Goal: Browse casually: Explore the website without a specific task or goal

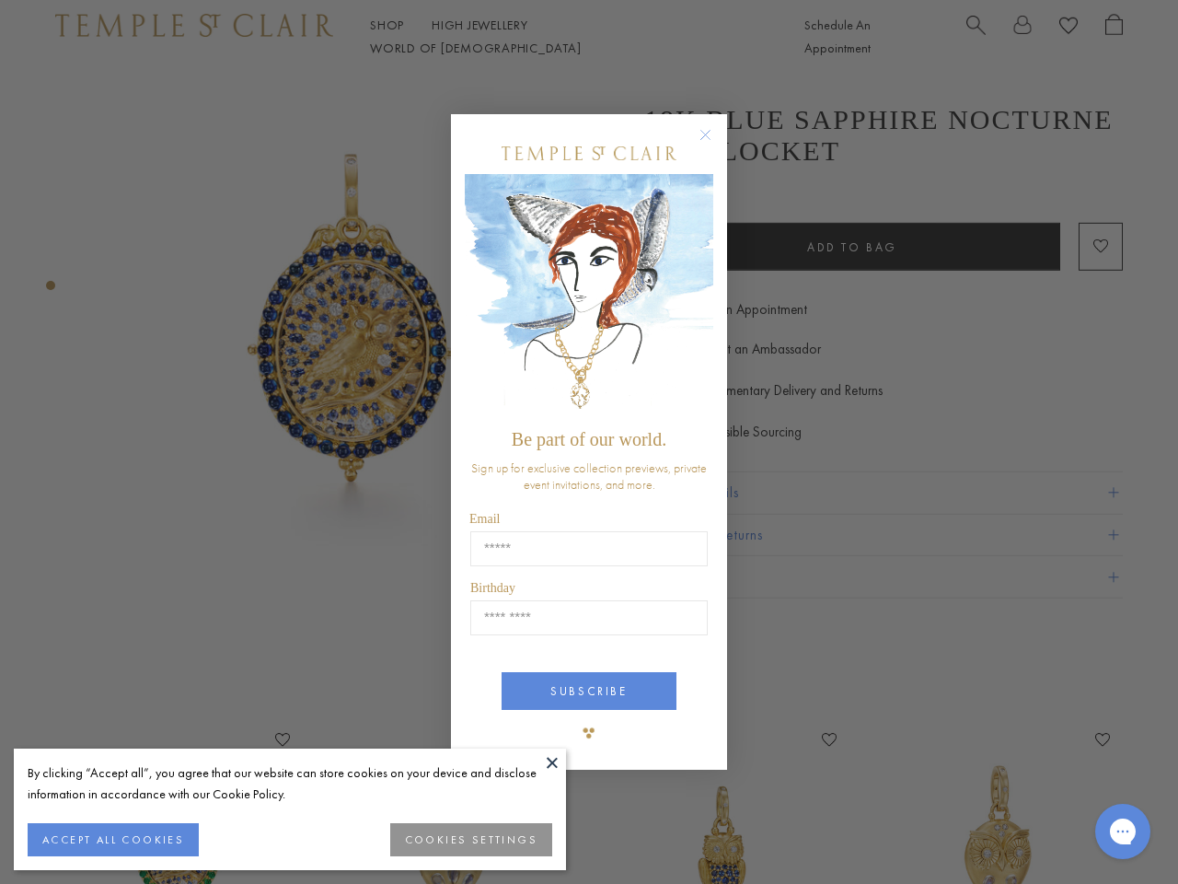
click at [589, 442] on span "Be part of our world." at bounding box center [589, 439] width 155 height 20
click at [552, 762] on button at bounding box center [552, 762] width 28 height 28
click at [112, 839] on button "ACCEPT ALL COOKIES" at bounding box center [113, 839] width 171 height 33
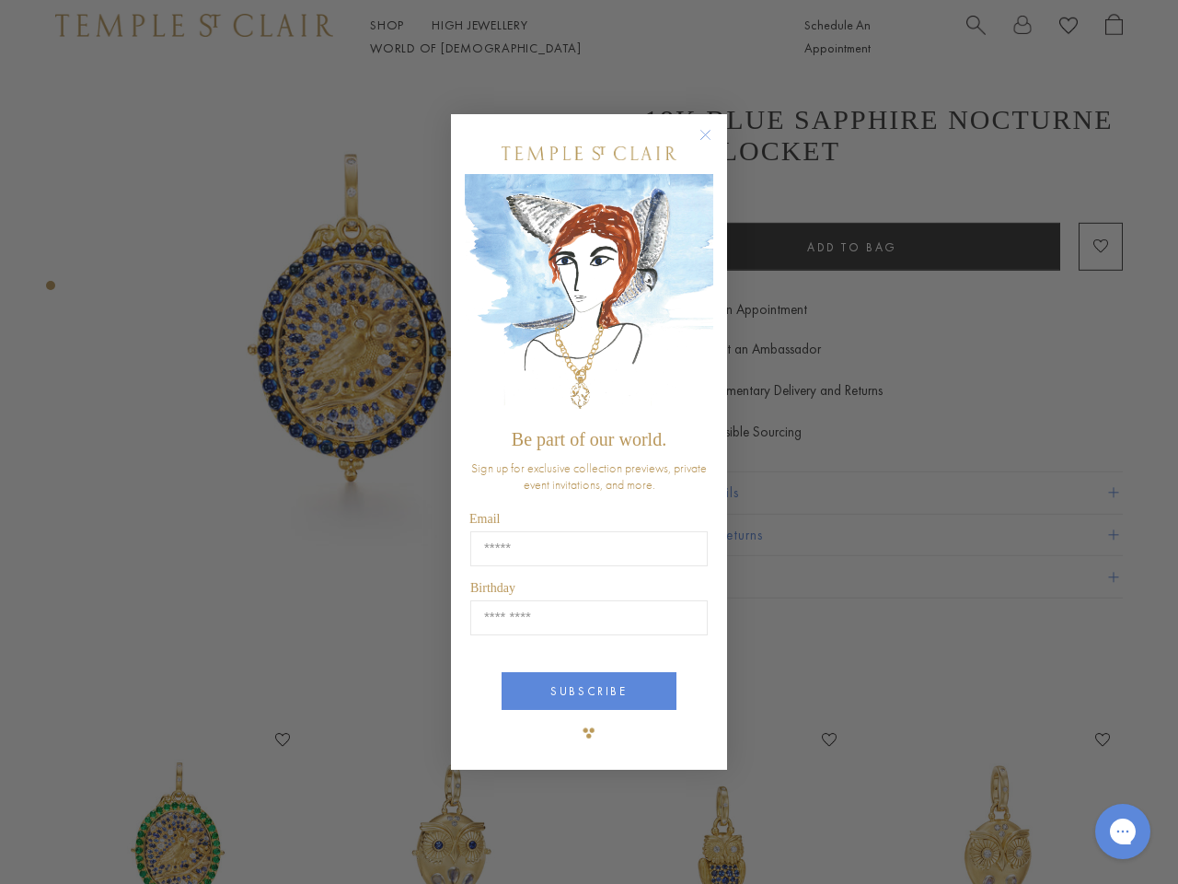
click at [473, 839] on div "Close dialog Be part of our world. Sign up for exclusive collection previews, p…" at bounding box center [589, 442] width 1178 height 884
click at [714, 143] on icon "Close dialog" at bounding box center [705, 134] width 23 height 23
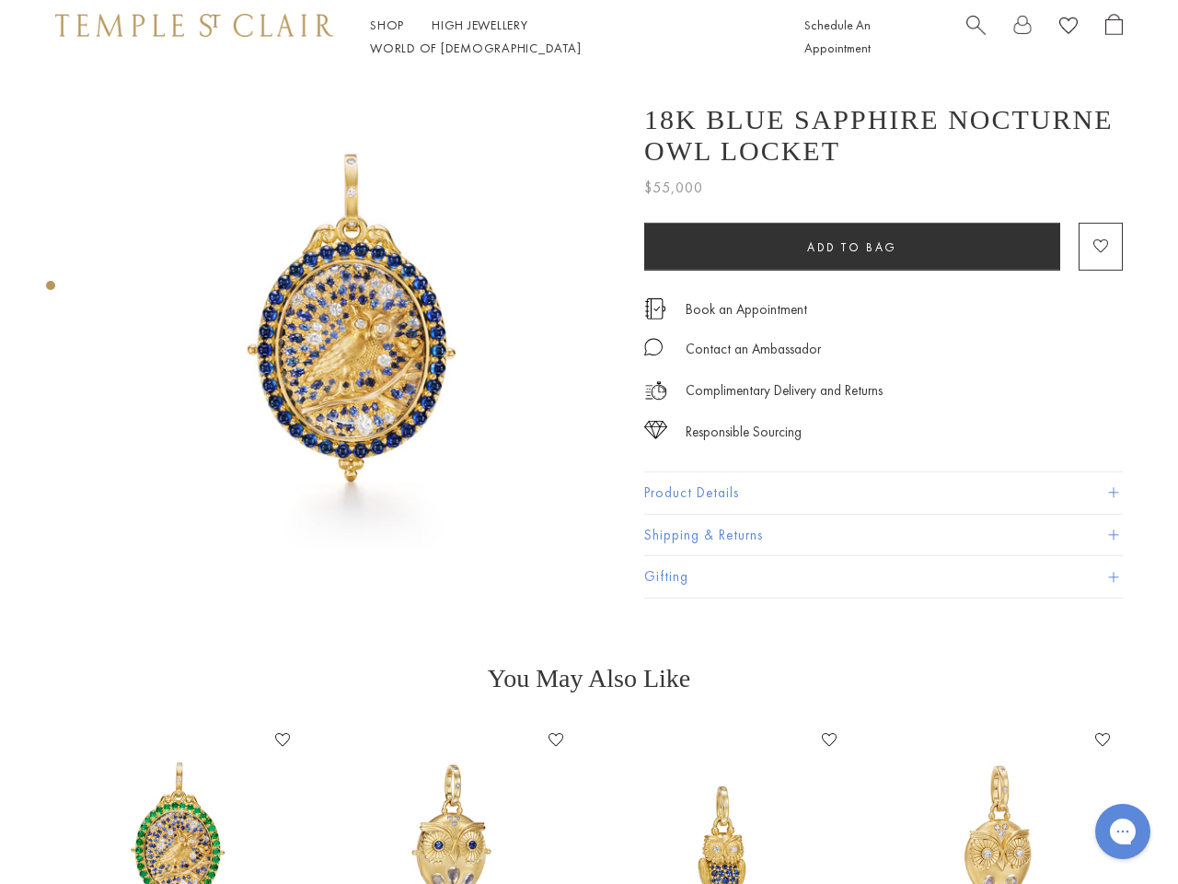
click at [589, 691] on div "Birthday" at bounding box center [589, 695] width 249 height 53
click at [1139, 847] on div "Gorgias live chat" at bounding box center [1123, 831] width 37 height 37
